Goal: Obtain resource: Download file/media

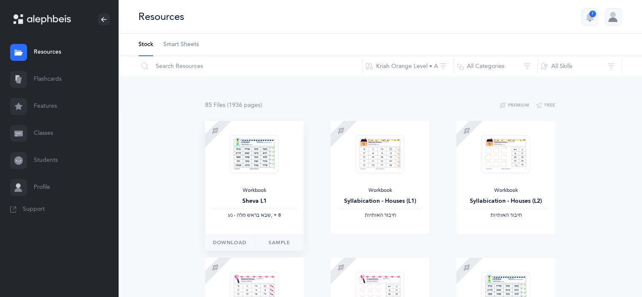
click at [272, 177] on div at bounding box center [254, 153] width 49 height 53
click at [245, 204] on div "Sheva L1" at bounding box center [254, 201] width 85 height 9
click at [223, 248] on button "Download" at bounding box center [229, 242] width 49 height 17
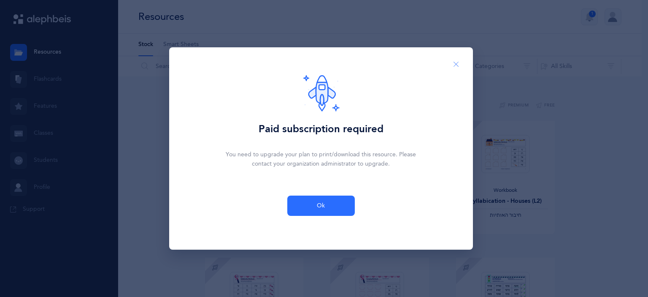
click at [456, 65] on icon "Close" at bounding box center [456, 65] width 7 height 8
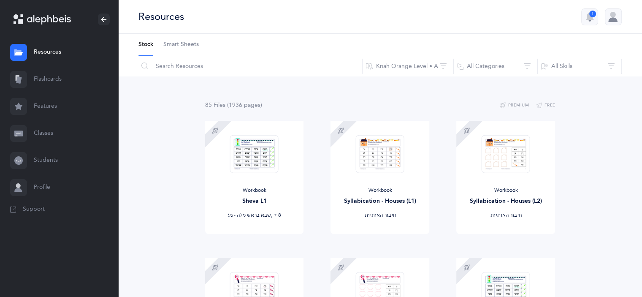
click at [616, 20] on div at bounding box center [613, 16] width 17 height 17
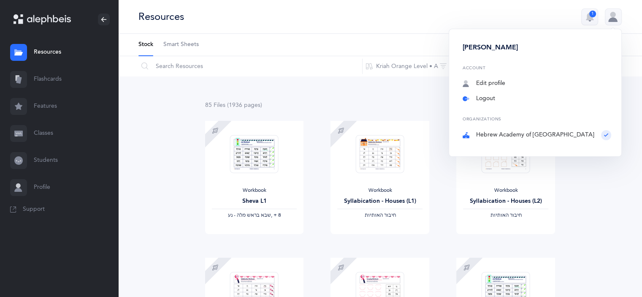
click at [496, 97] on link "Logout" at bounding box center [537, 99] width 149 height 8
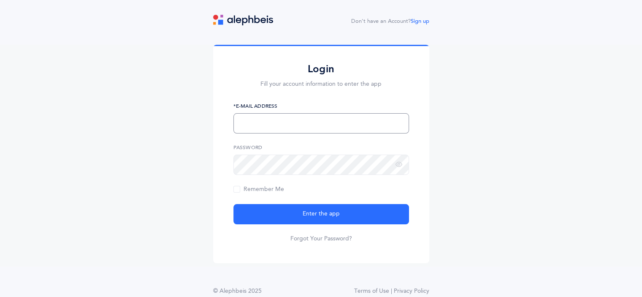
click at [306, 121] on input "text" at bounding box center [321, 123] width 176 height 20
type input "[EMAIL_ADDRESS][DOMAIN_NAME]"
click at [401, 165] on icon at bounding box center [398, 165] width 7 height 8
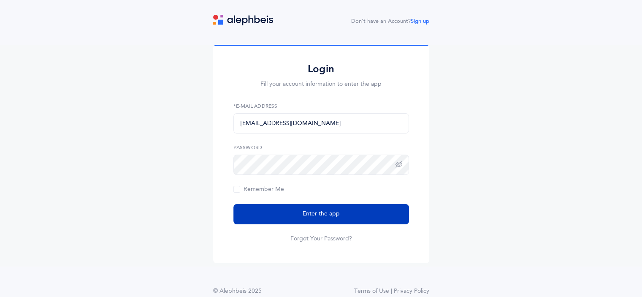
click at [357, 210] on button "Enter the app" at bounding box center [321, 214] width 176 height 20
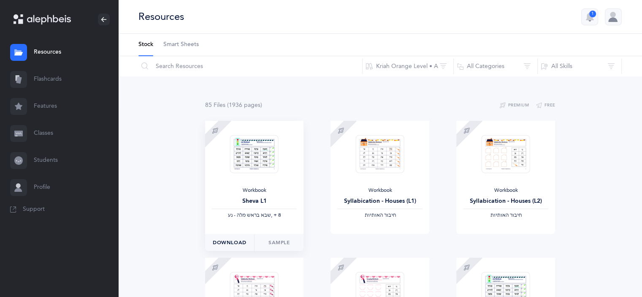
click at [238, 238] on button "Download" at bounding box center [229, 242] width 49 height 17
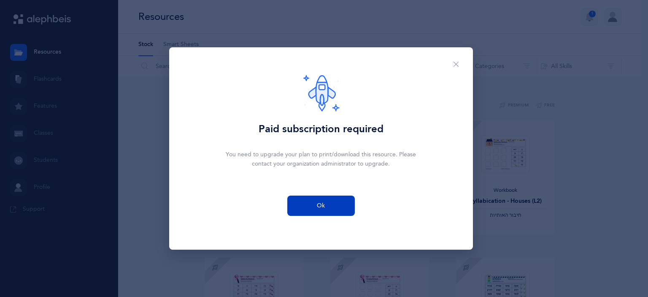
click at [320, 198] on button "Ok" at bounding box center [321, 205] width 68 height 20
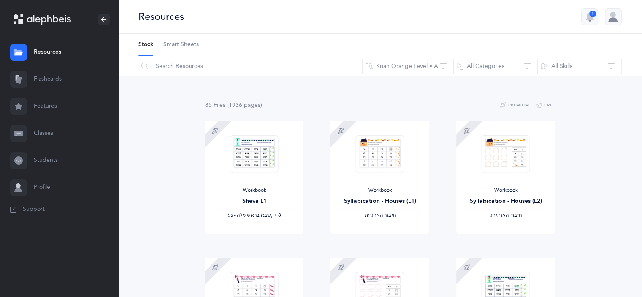
click at [608, 15] on div at bounding box center [613, 16] width 17 height 17
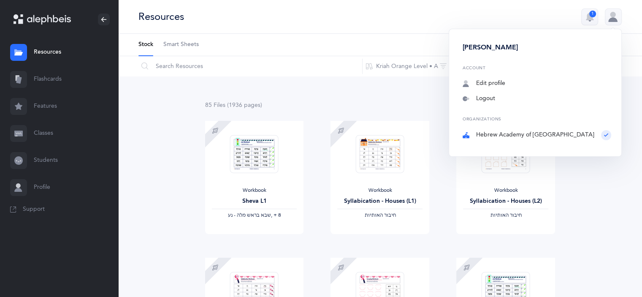
click at [607, 133] on div "Organizations [GEOGRAPHIC_DATA] of [GEOGRAPHIC_DATA]" at bounding box center [537, 127] width 149 height 23
click at [562, 136] on div "Organizations [GEOGRAPHIC_DATA] of [GEOGRAPHIC_DATA]" at bounding box center [537, 127] width 149 height 23
click at [432, 36] on ul "Stock Smart Sheets" at bounding box center [380, 45] width 524 height 22
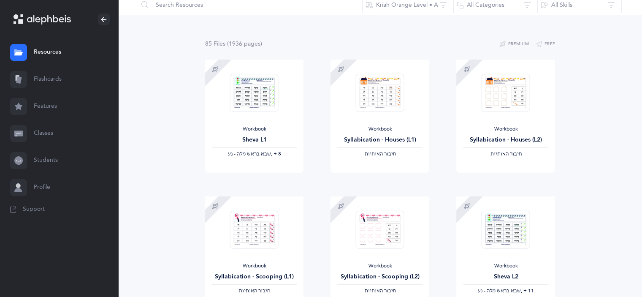
scroll to position [9, 0]
